Goal: Check status: Verify the current state of an ongoing process or item

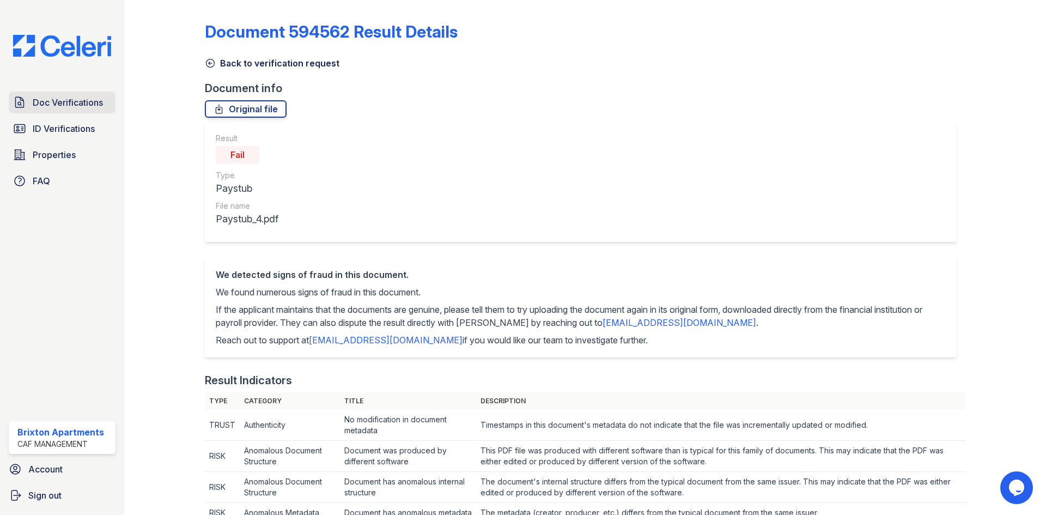
click at [29, 95] on link "Doc Verifications" at bounding box center [62, 103] width 107 height 22
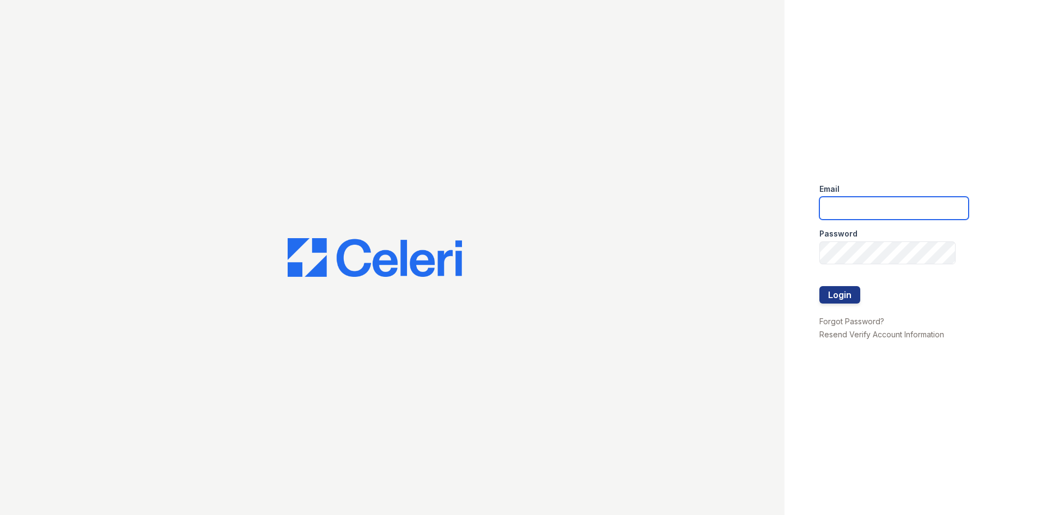
type input "[DOMAIN_NAME][EMAIL_ADDRESS][DOMAIN_NAME]"
click at [838, 292] on button "Login" at bounding box center [840, 294] width 41 height 17
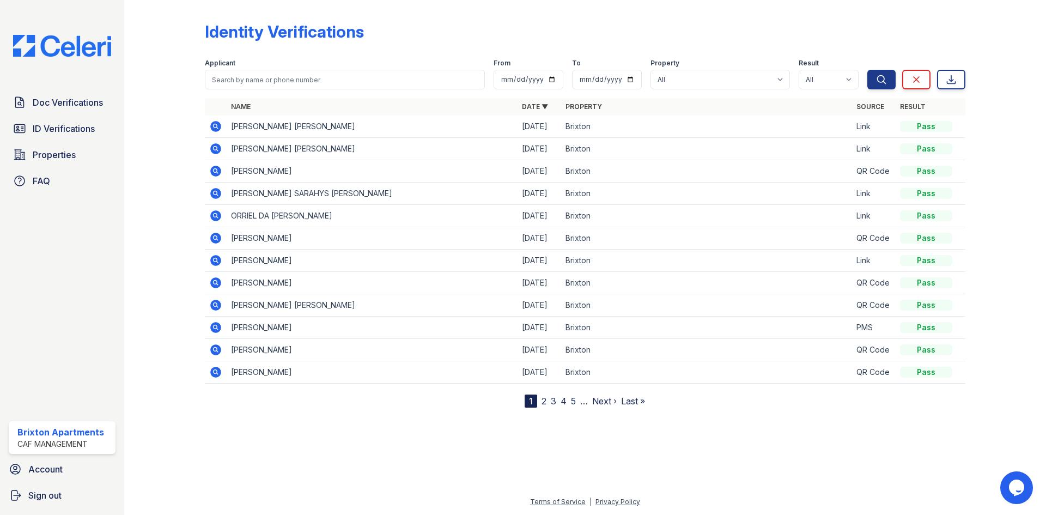
click at [546, 401] on link "2" at bounding box center [544, 401] width 5 height 11
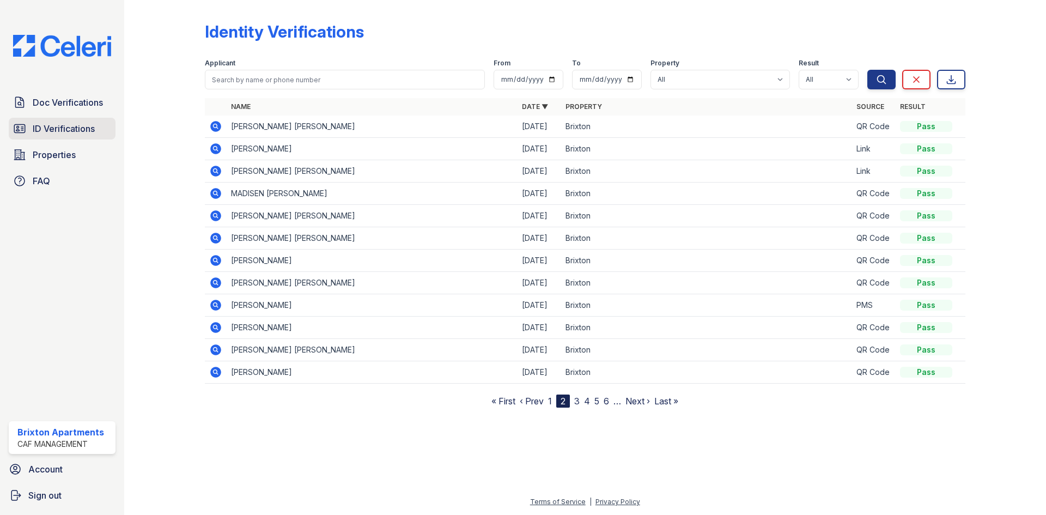
click at [45, 130] on span "ID Verifications" at bounding box center [64, 128] width 62 height 13
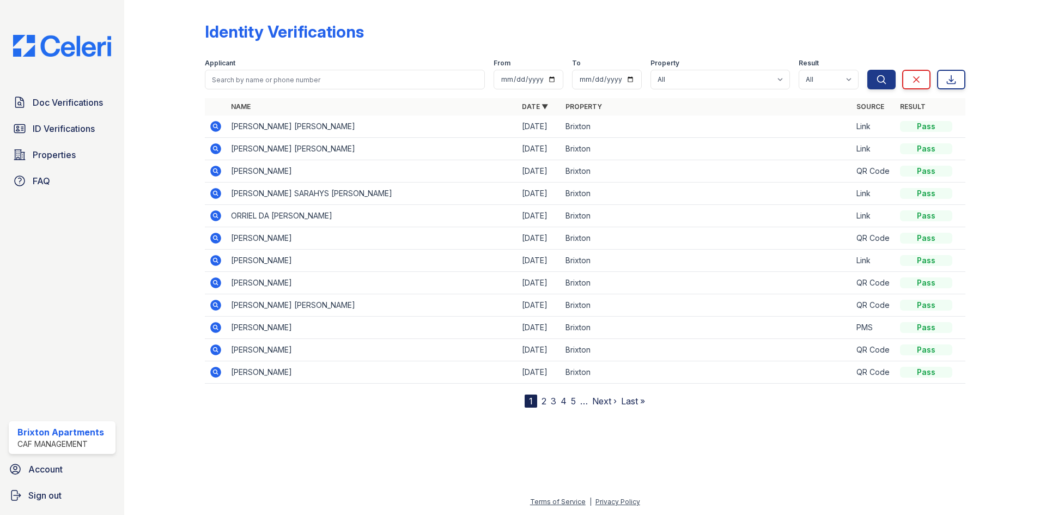
click at [544, 402] on link "2" at bounding box center [544, 401] width 5 height 11
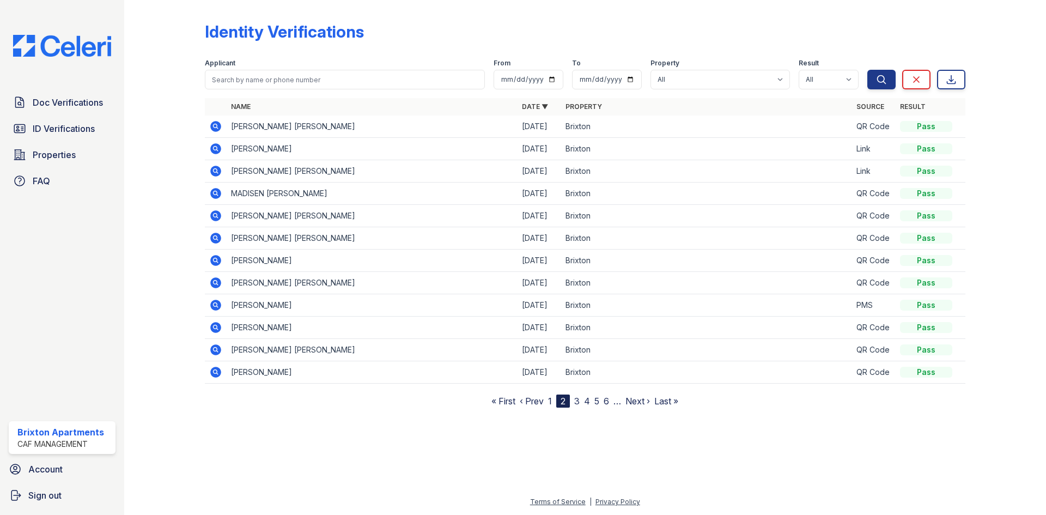
click at [552, 403] on link "1" at bounding box center [550, 401] width 4 height 11
